Goal: Task Accomplishment & Management: Manage account settings

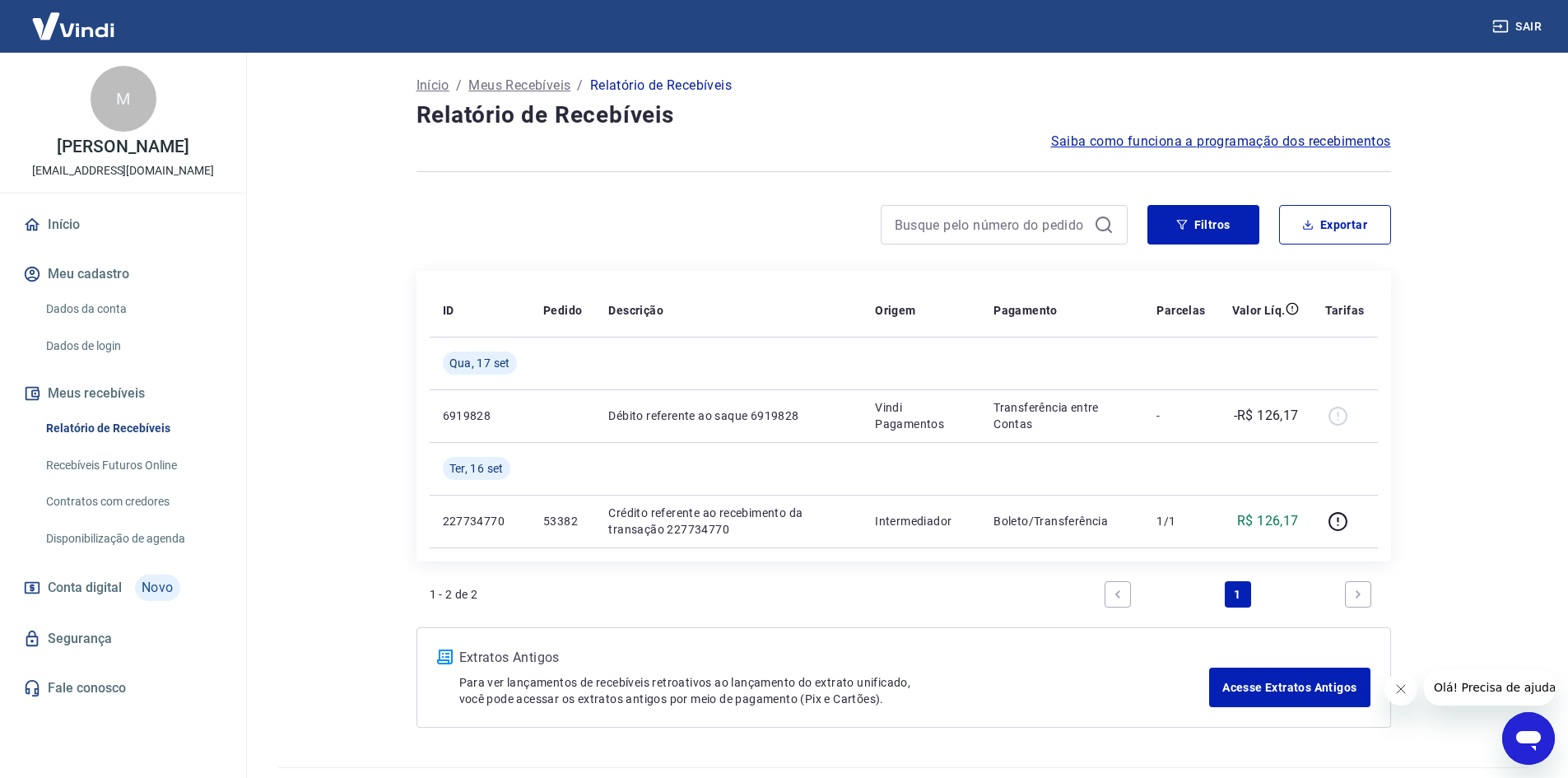
click at [1404, 684] on icon "Fechar mensagem da empresa" at bounding box center [1399, 688] width 13 height 13
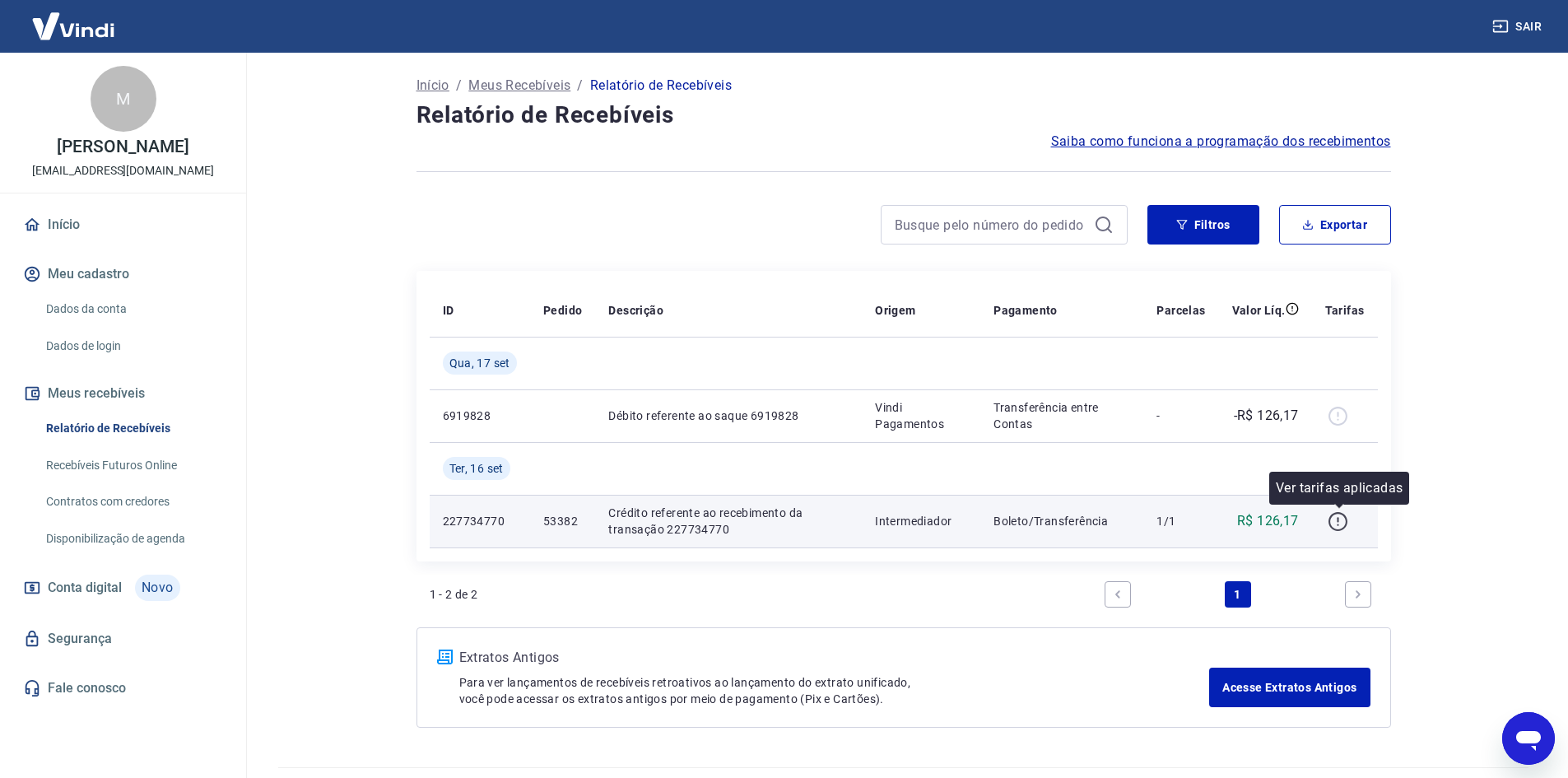
click at [1338, 526] on icon "button" at bounding box center [1338, 522] width 21 height 21
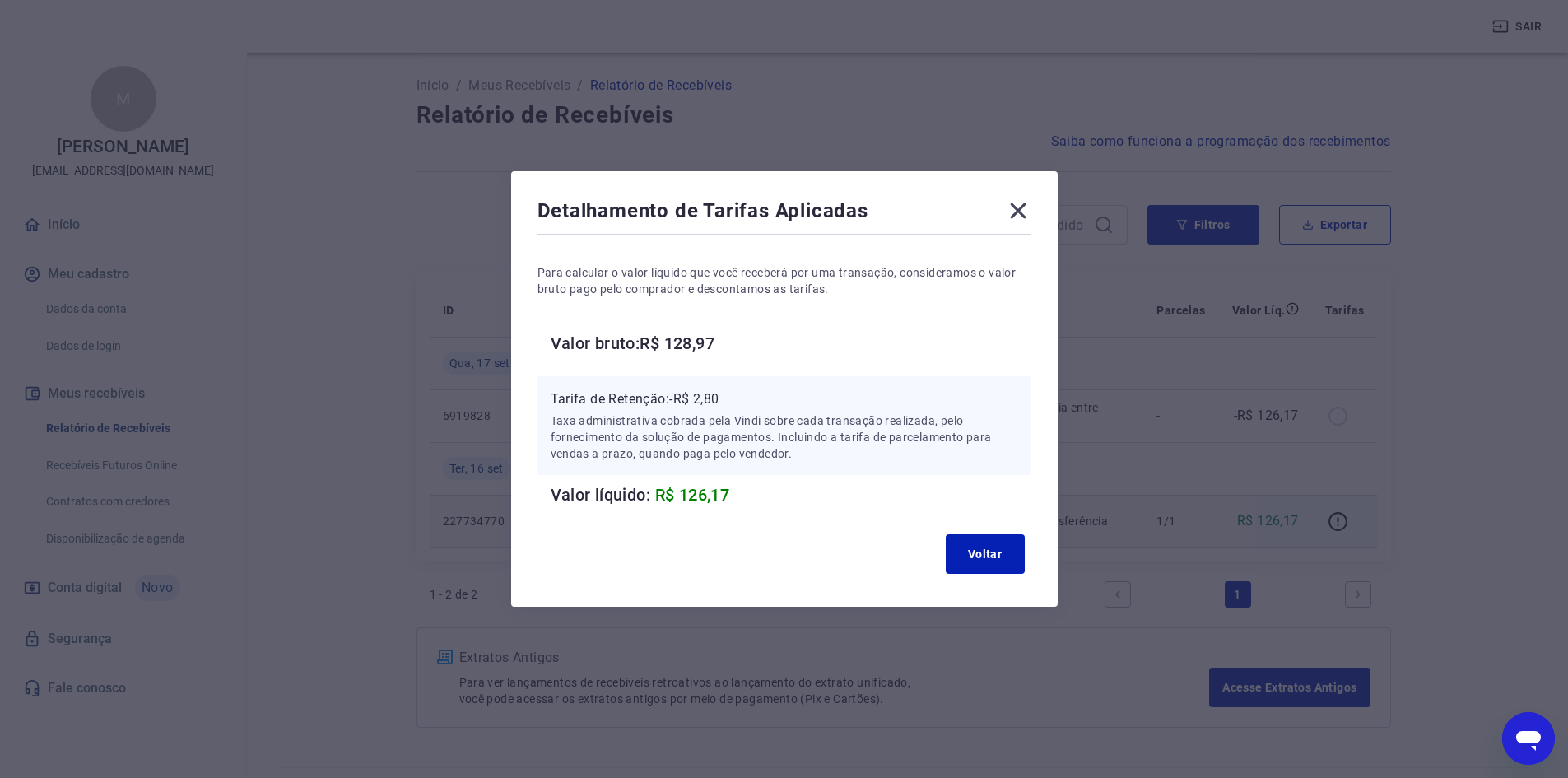
click at [1023, 209] on icon at bounding box center [1018, 211] width 15 height 16
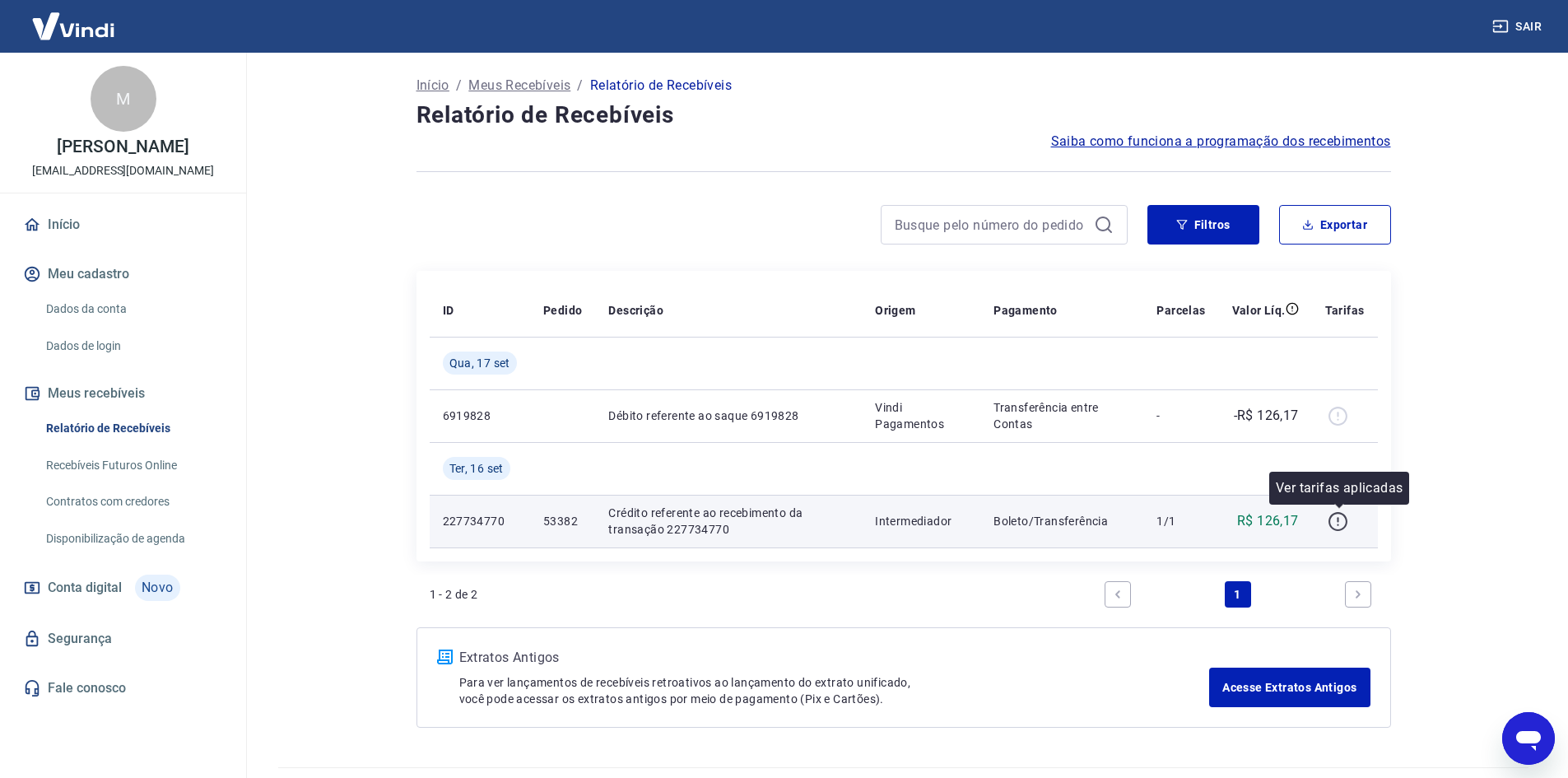
click at [1339, 521] on icon "button" at bounding box center [1338, 520] width 2 height 5
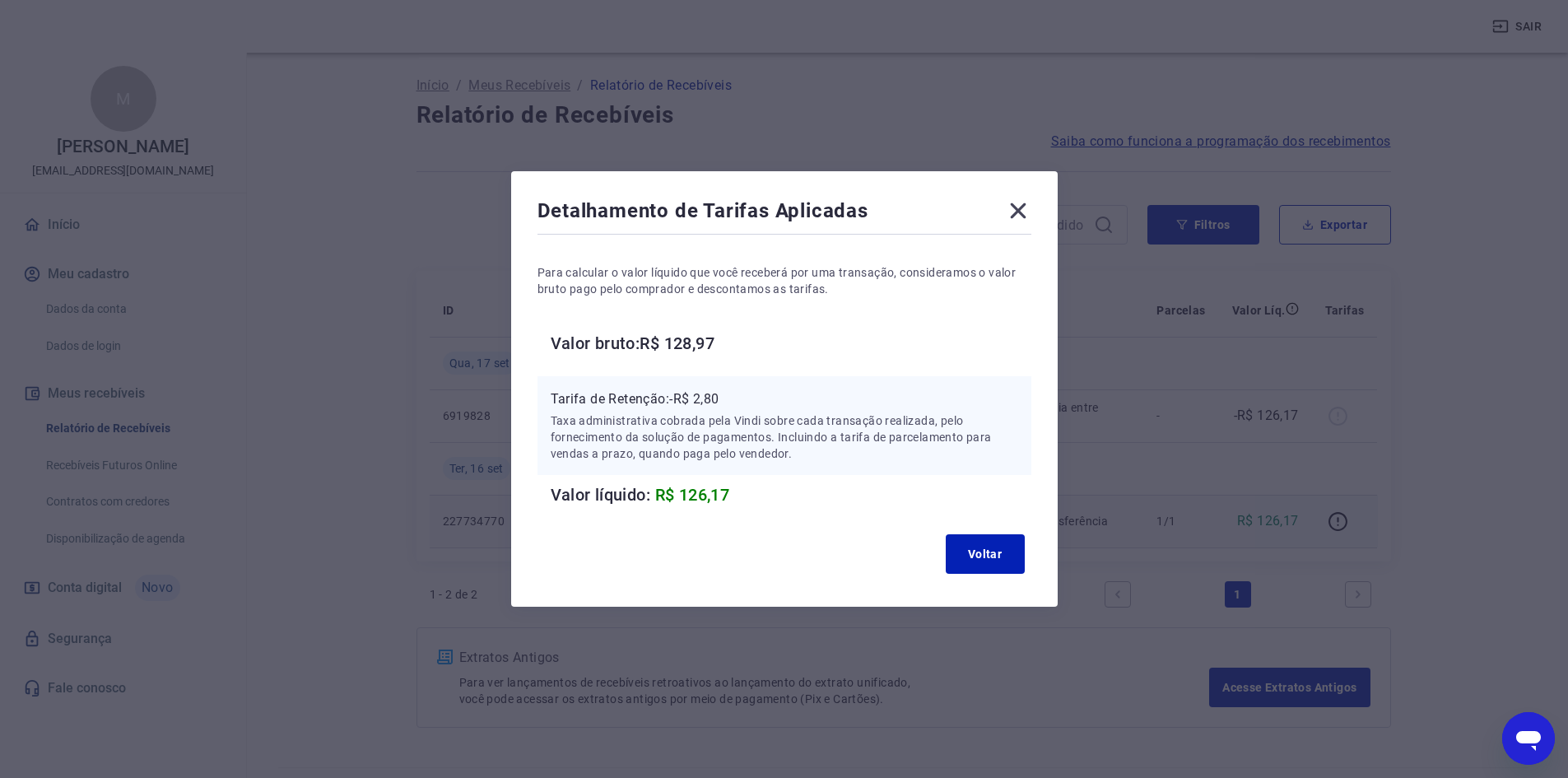
click at [1026, 209] on icon at bounding box center [1018, 211] width 15 height 16
